Goal: Information Seeking & Learning: Learn about a topic

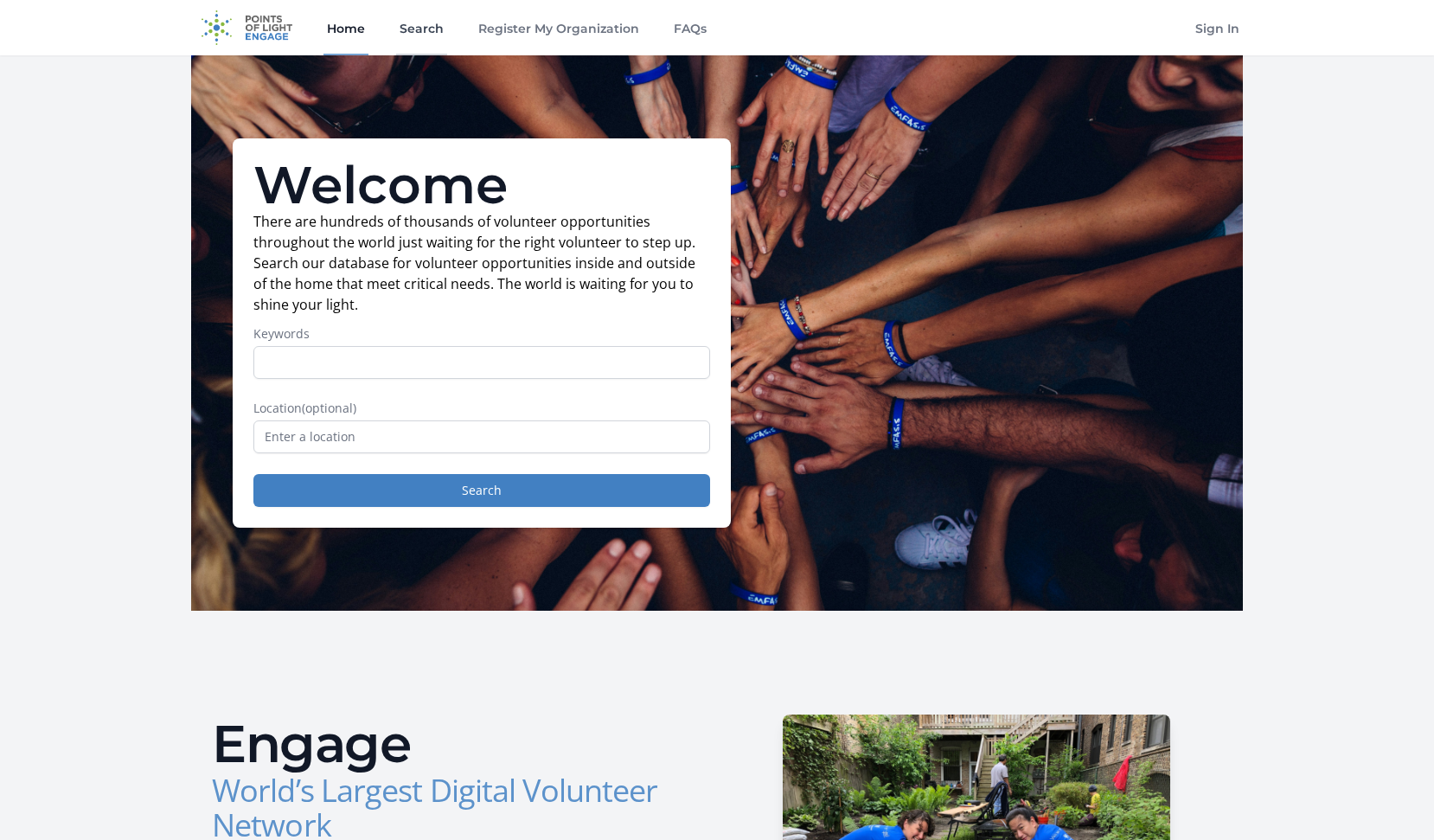
click at [411, 29] on link "Search" at bounding box center [421, 28] width 51 height 56
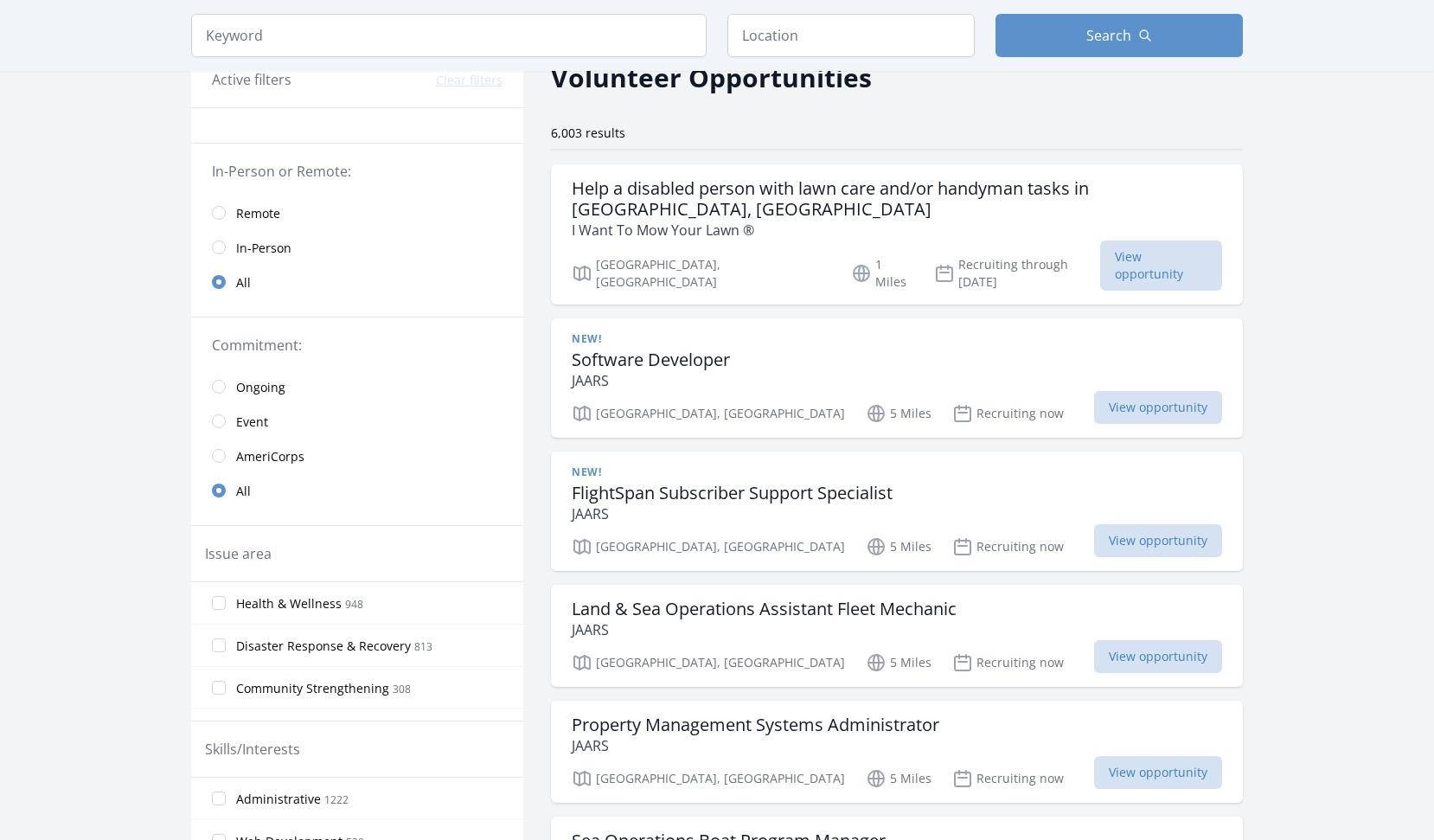
scroll to position [90, 0]
click at [237, 219] on span "Remote" at bounding box center [258, 213] width 45 height 18
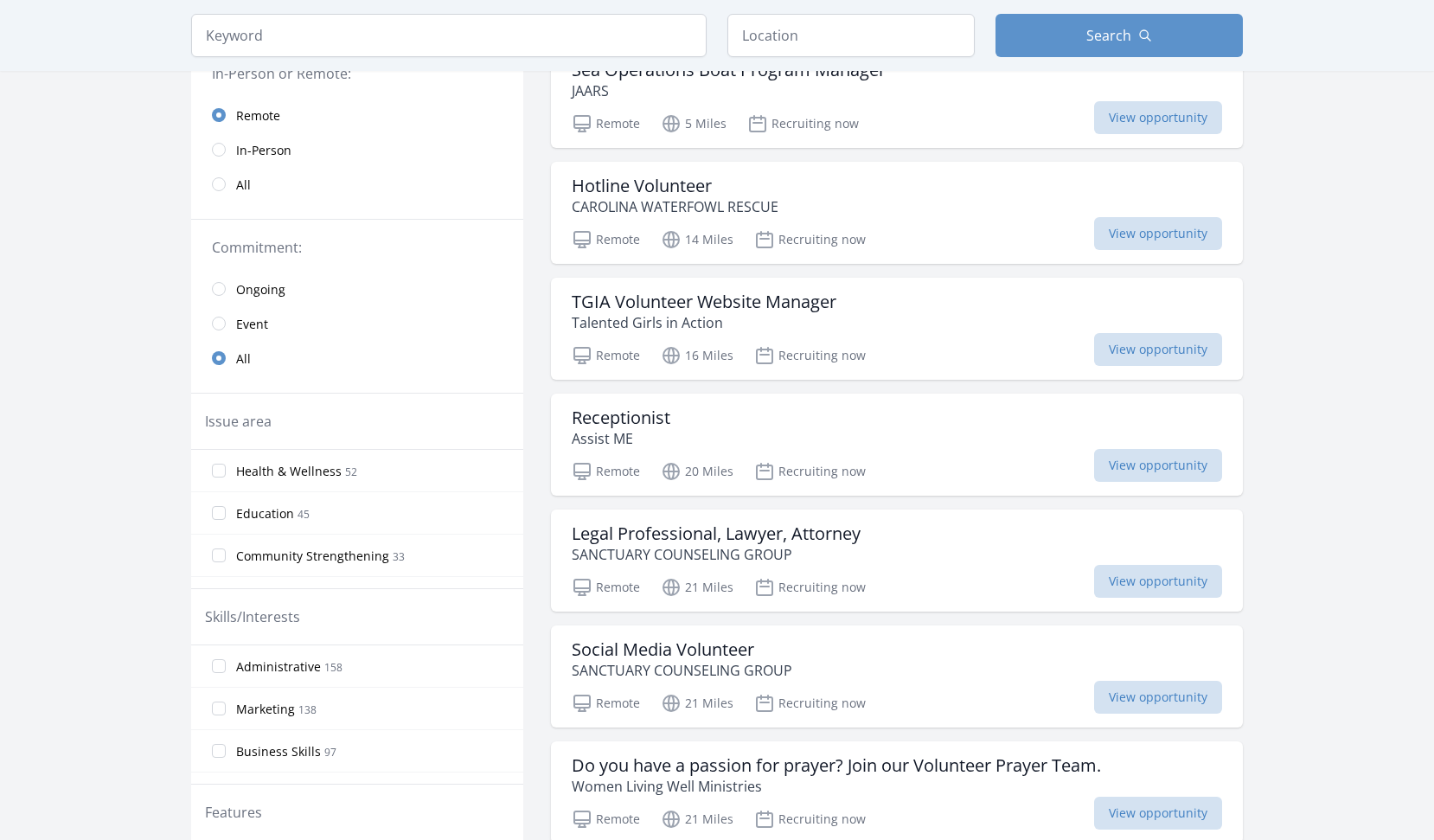
scroll to position [188, 0]
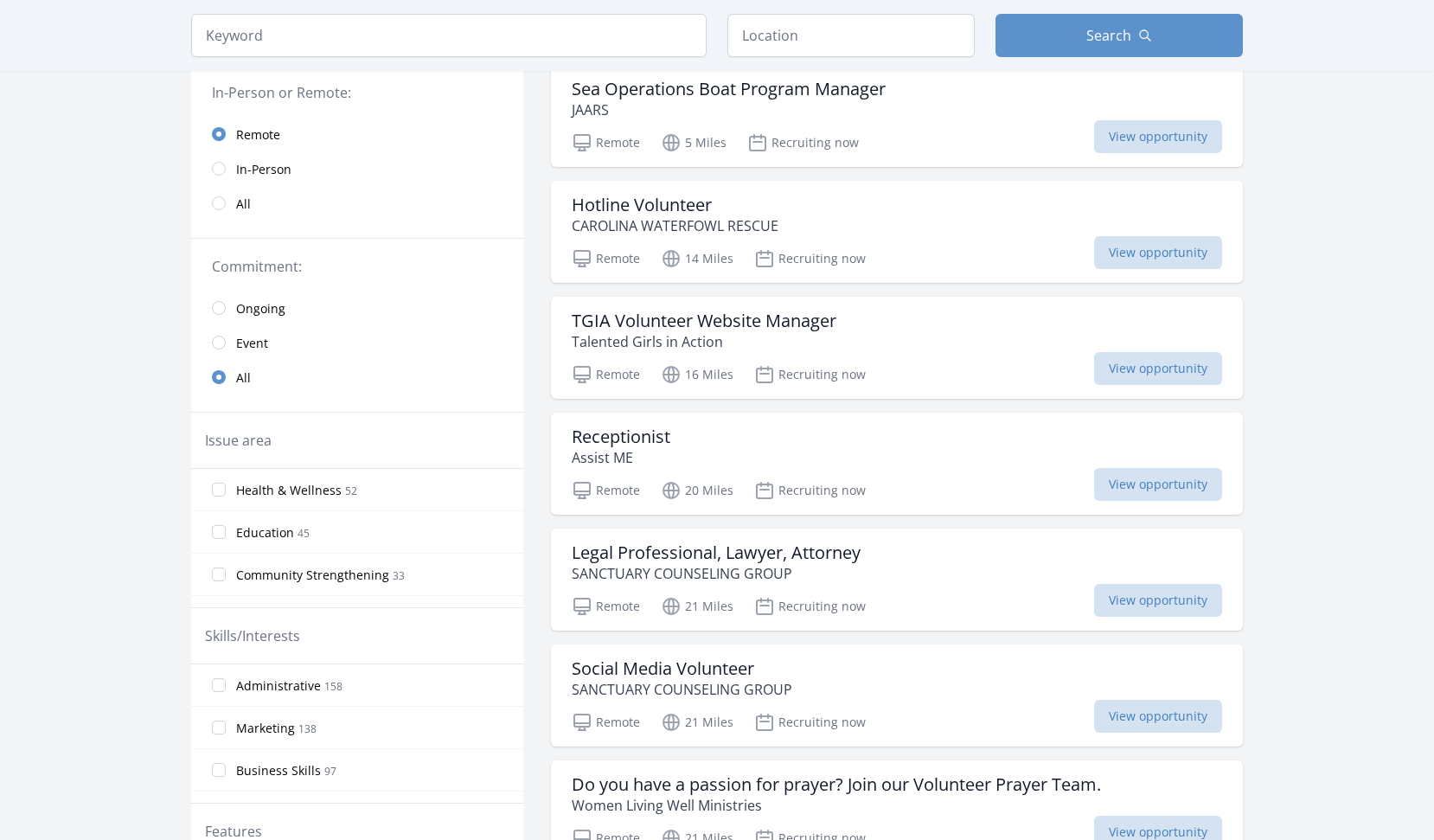
click at [215, 331] on link "Event" at bounding box center [357, 342] width 332 height 34
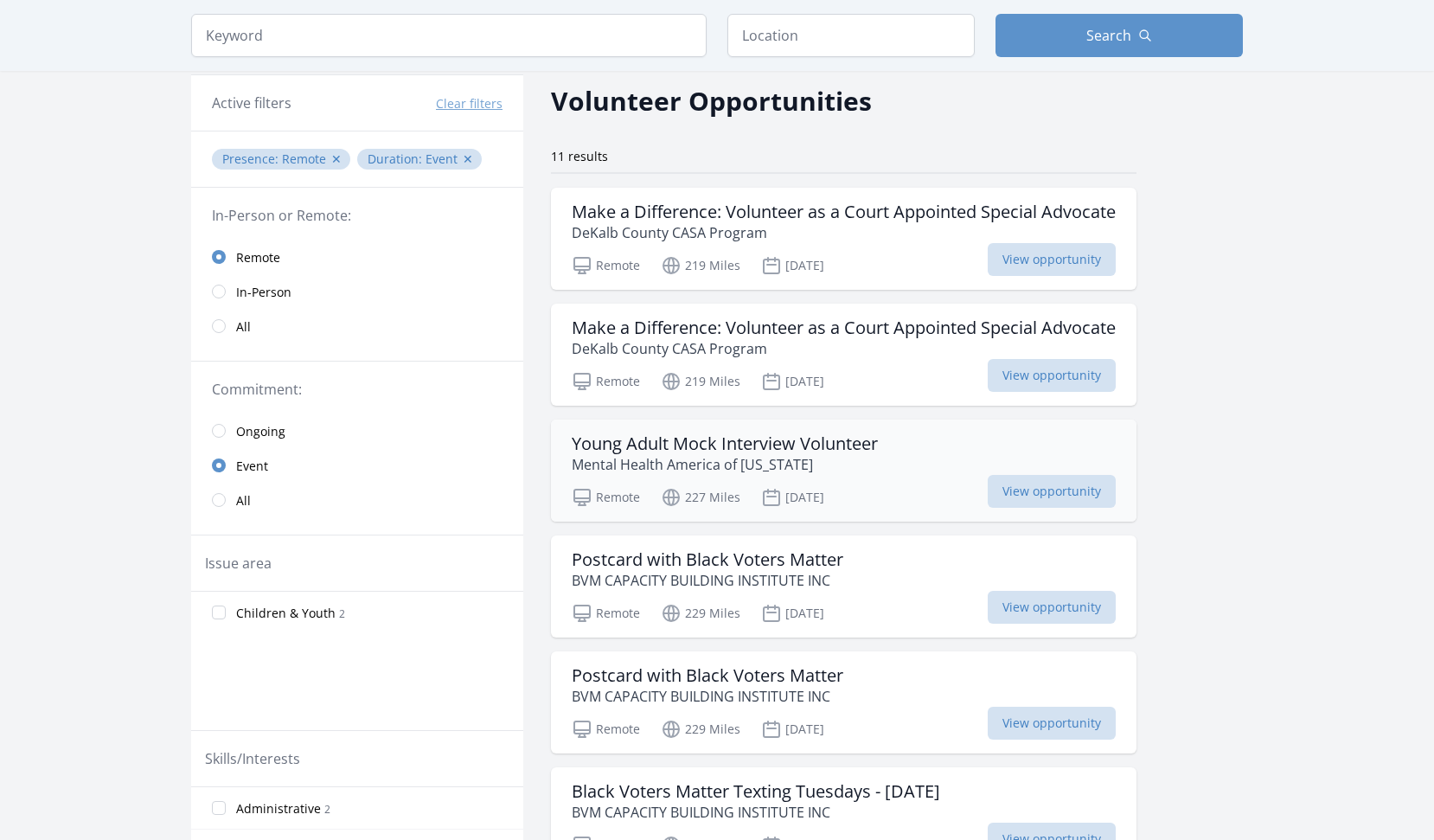
scroll to position [83, 0]
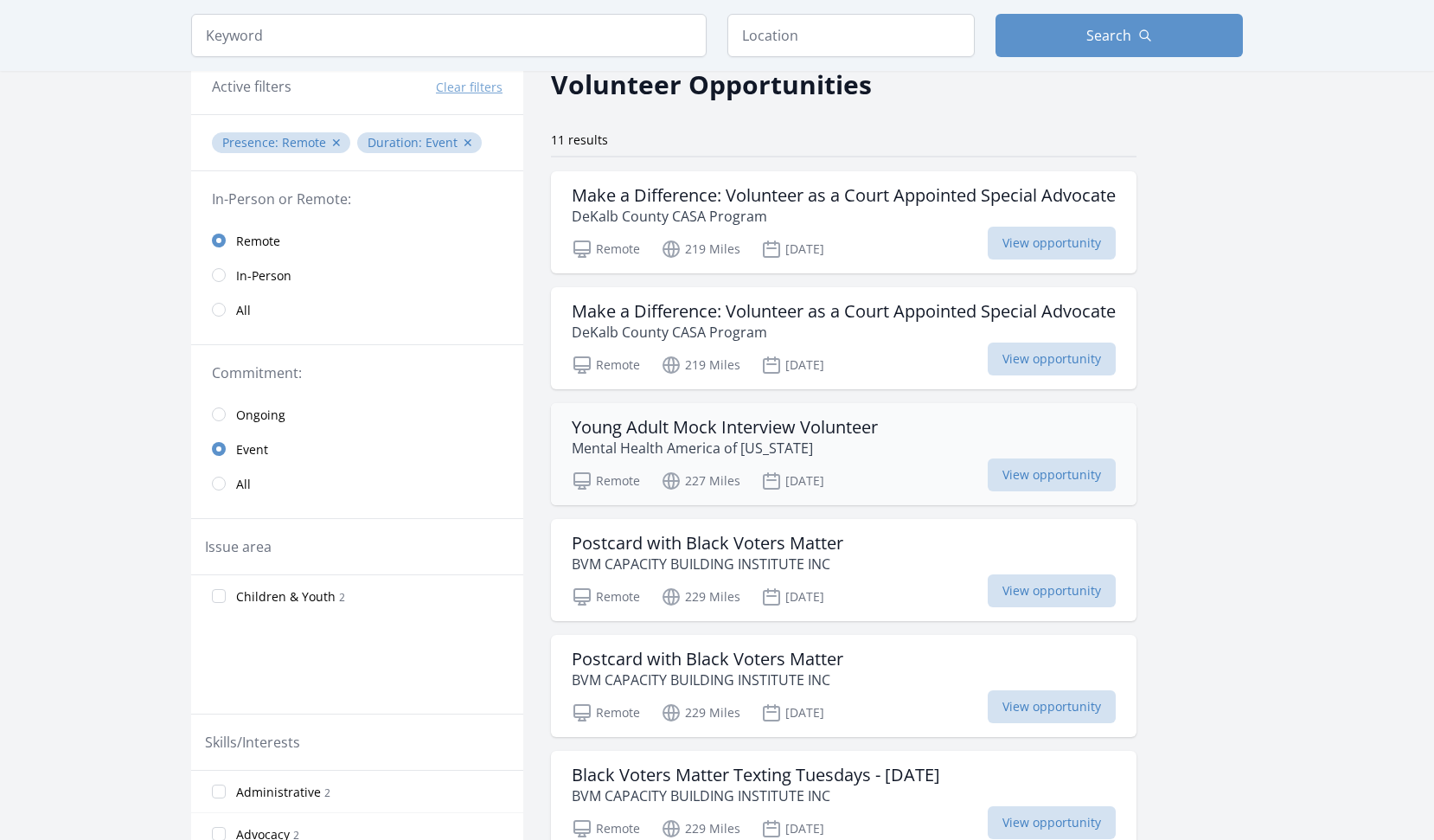
click at [816, 428] on h3 "Young Adult Mock Interview Volunteer" at bounding box center [725, 427] width 306 height 20
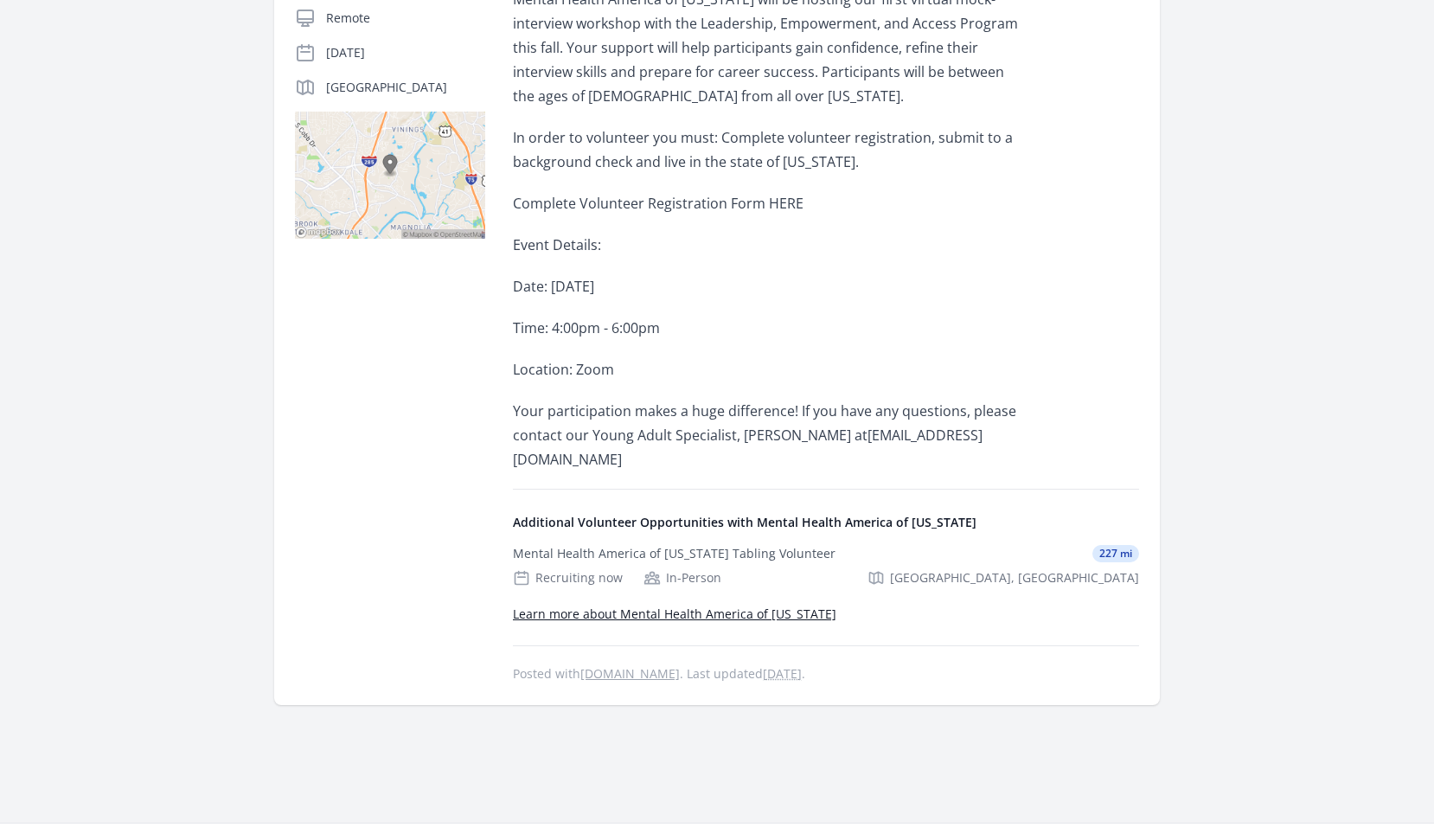
scroll to position [381, 0]
